Goal: Information Seeking & Learning: Learn about a topic

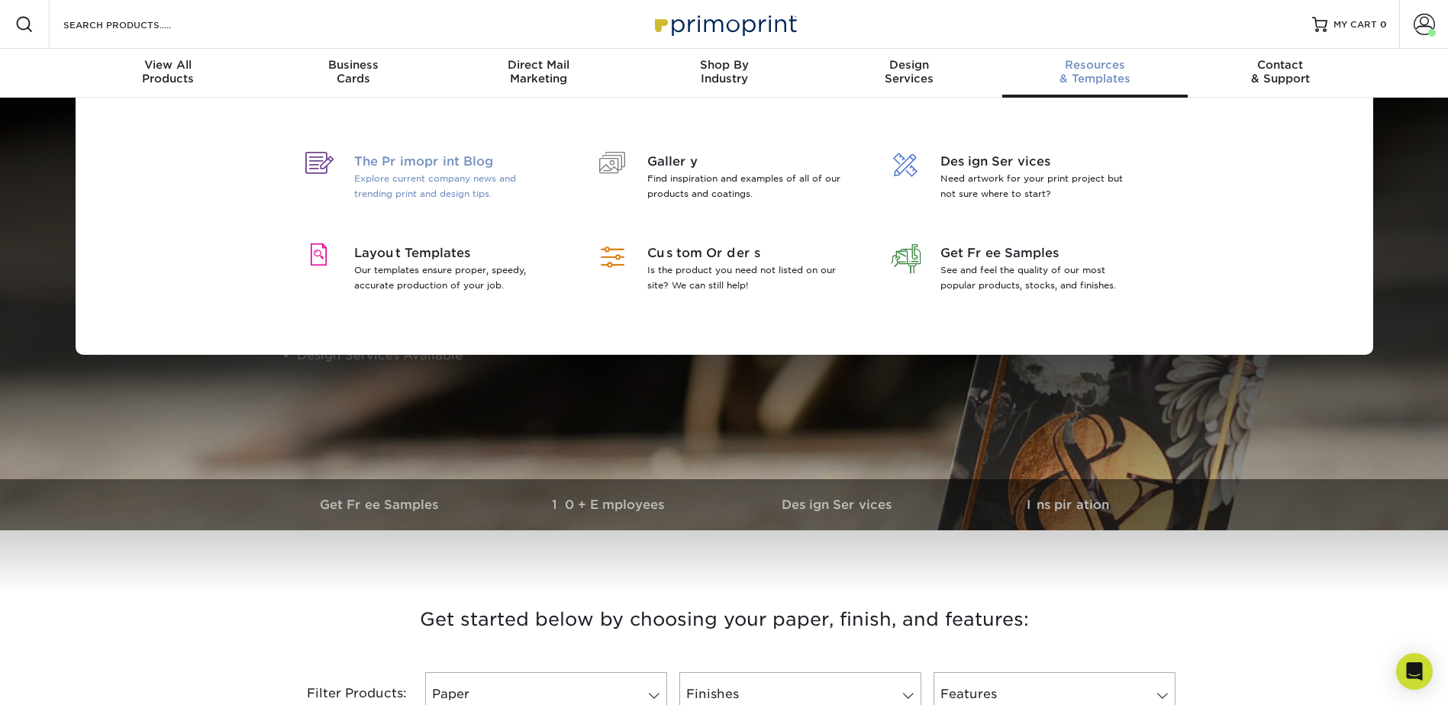
click at [418, 185] on p "Explore current company news and trending print and design tips." at bounding box center [453, 186] width 198 height 31
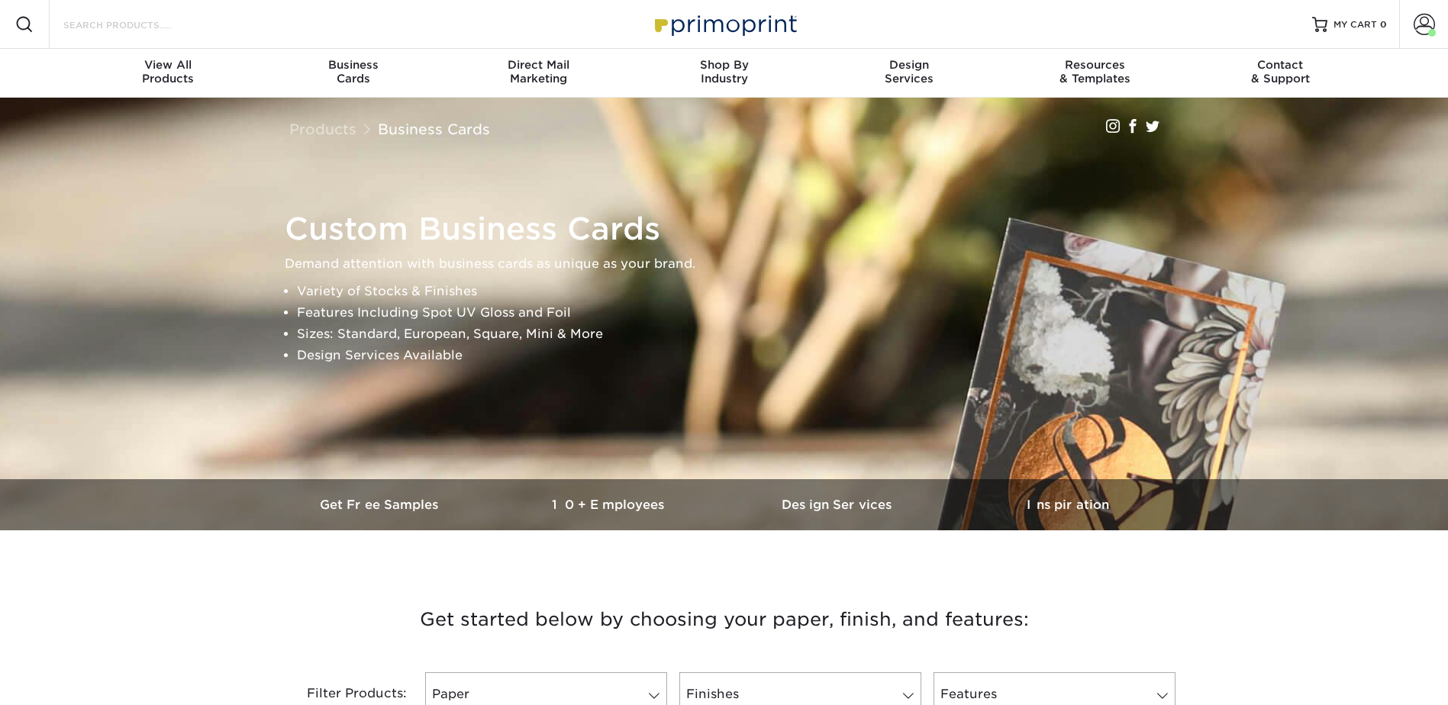
click at [163, 25] on input "Search Products" at bounding box center [136, 24] width 149 height 18
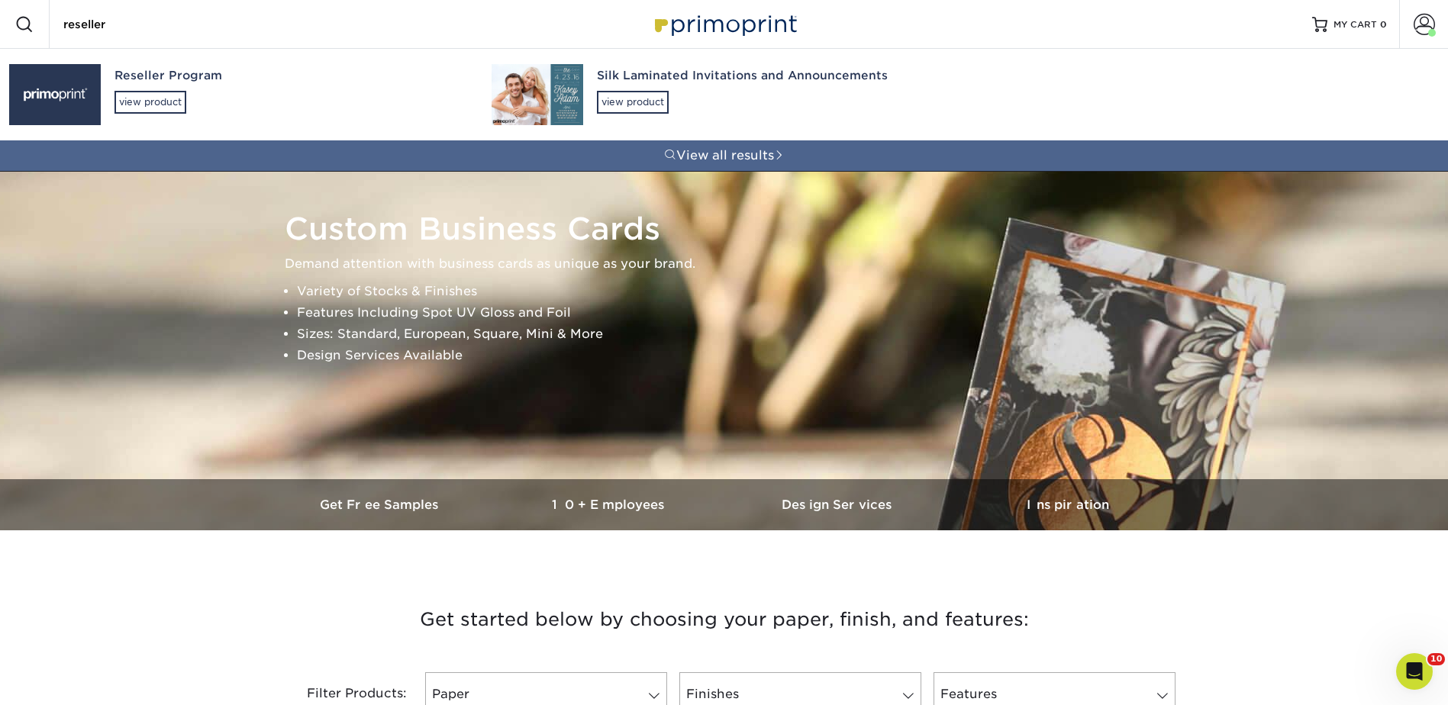
type input "reseller"
click at [135, 78] on div "Reseller Program" at bounding box center [290, 76] width 350 height 18
click at [55, 86] on img at bounding box center [55, 94] width 92 height 61
